Goal: Register for event/course

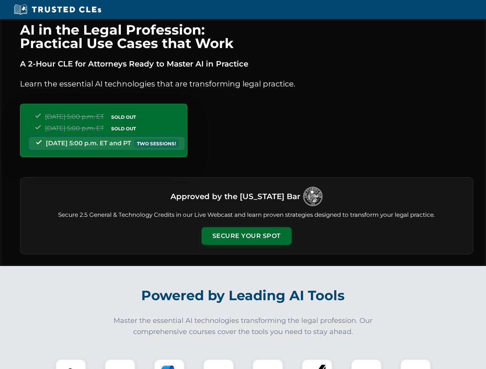
click at [246, 236] on button "Secure Your Spot" at bounding box center [247, 236] width 90 height 18
click at [71, 364] on img at bounding box center [71, 375] width 22 height 22
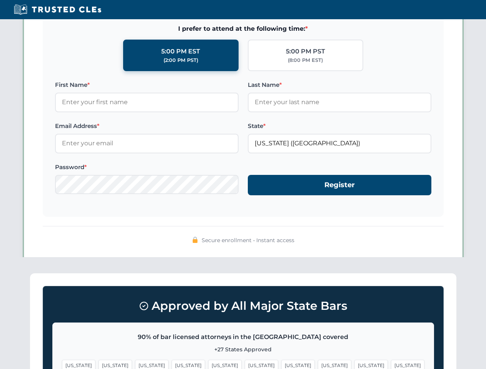
click at [281, 364] on span "[US_STATE]" at bounding box center [297, 365] width 33 height 11
click at [354, 364] on span "[US_STATE]" at bounding box center [370, 365] width 33 height 11
